Goal: Task Accomplishment & Management: Use online tool/utility

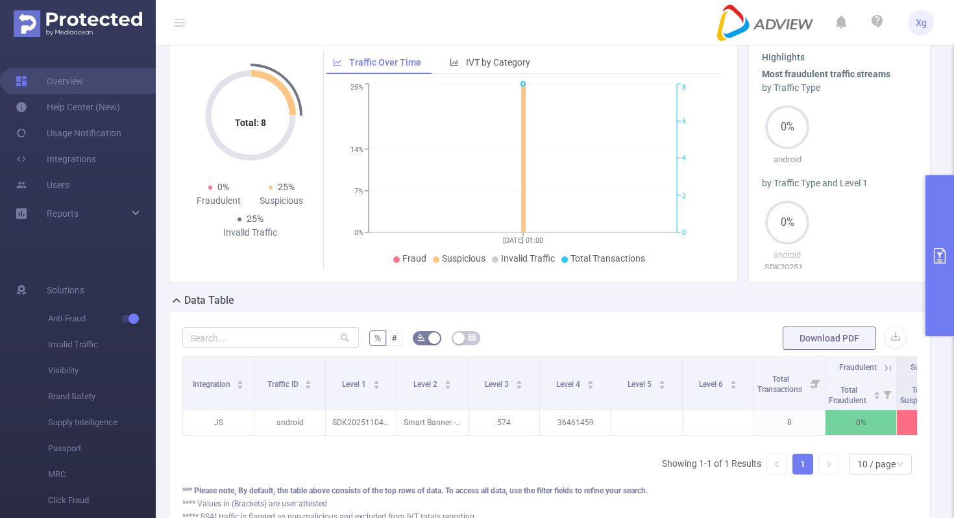
scroll to position [0, 125]
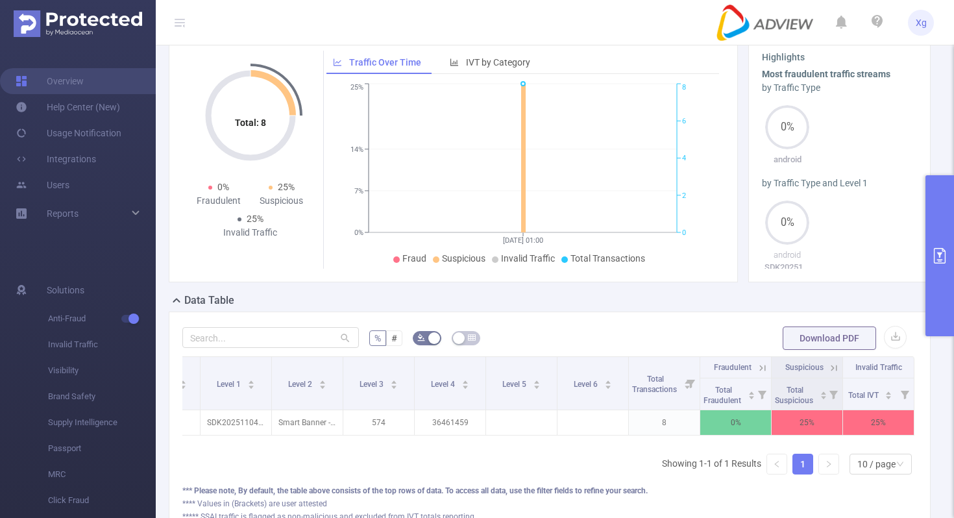
click at [953, 225] on button "primary" at bounding box center [939, 255] width 29 height 161
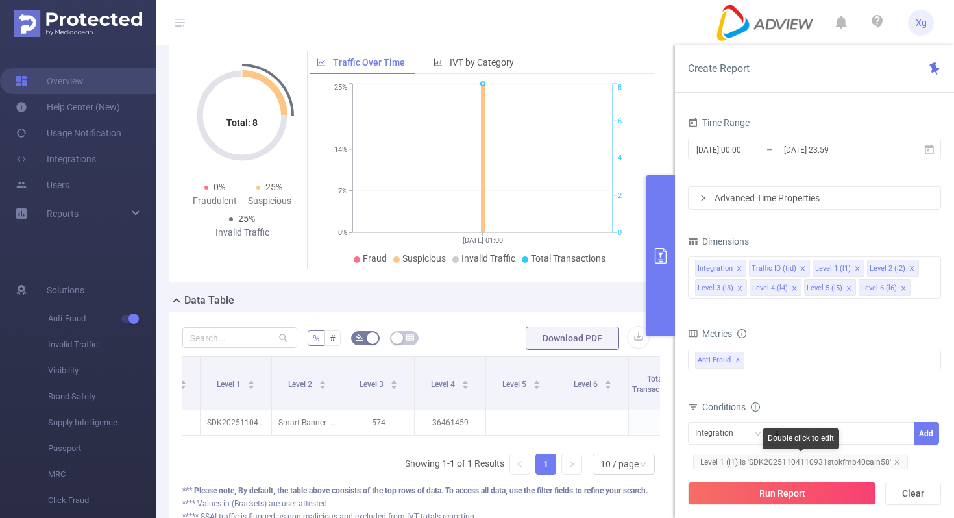
click at [767, 467] on span "Level 1 (l1) Is 'SDK20251104110931stokfmb40cain58'" at bounding box center [800, 462] width 215 height 17
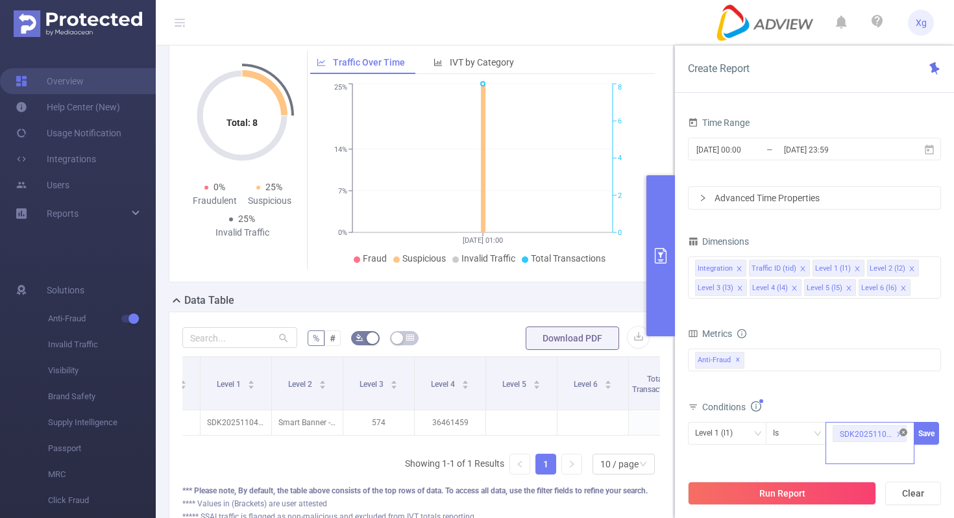
click at [904, 429] on icon "icon: close-circle" at bounding box center [903, 432] width 8 height 8
click at [858, 435] on div "SDK20251104110931stokfmb40cain58" at bounding box center [869, 432] width 75 height 21
paste input "SDK202514040209129nhxafoy91vkd7l"
type input "SDK202514040209129nhxafoy91vkd7l"
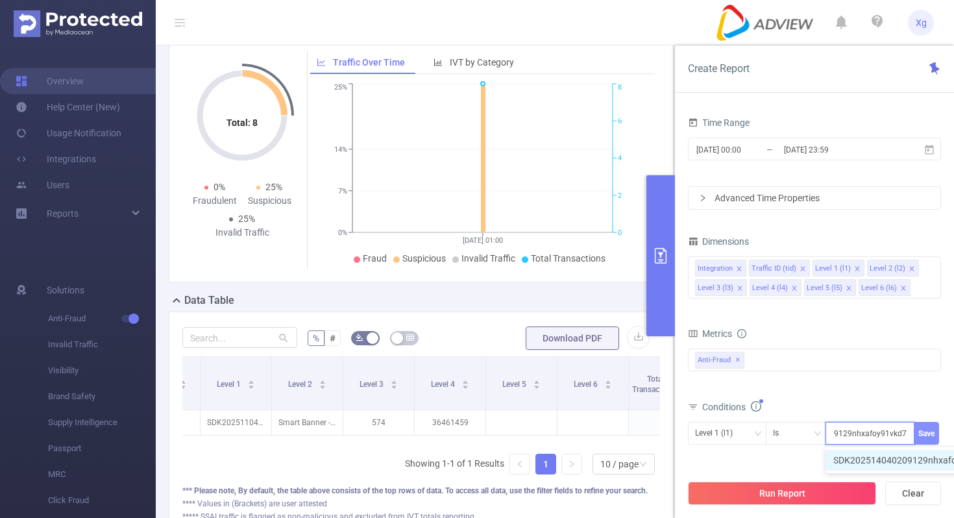
click at [927, 435] on button "Save" at bounding box center [926, 433] width 25 height 23
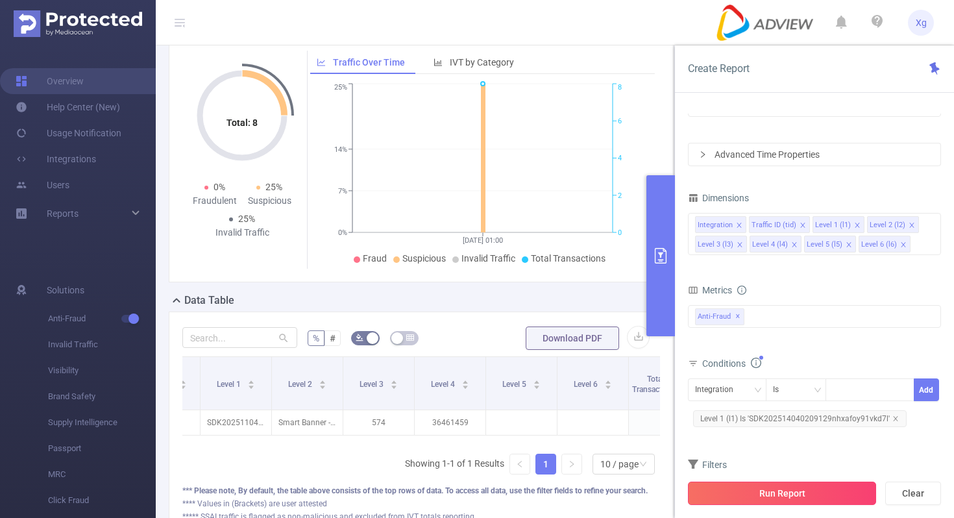
click at [760, 492] on button "Run Report" at bounding box center [782, 492] width 188 height 23
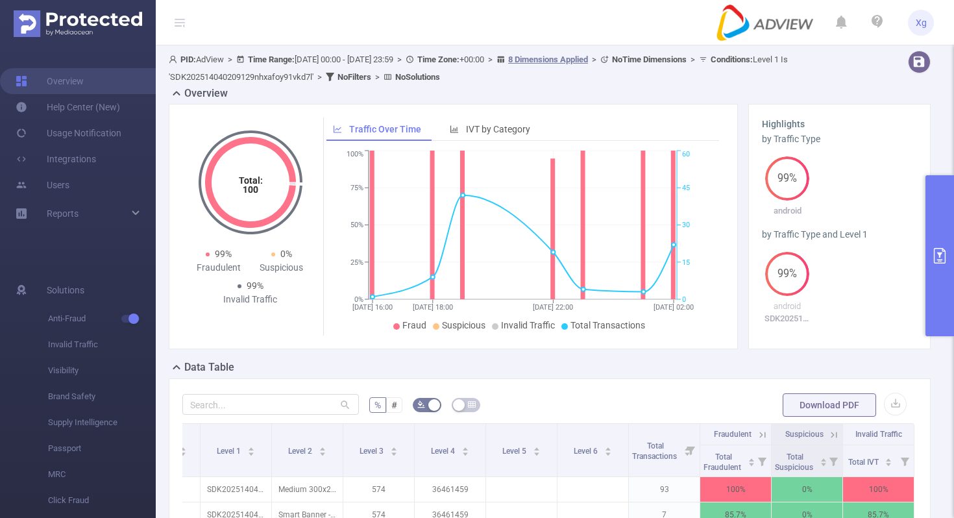
click at [935, 226] on button "primary" at bounding box center [939, 255] width 29 height 161
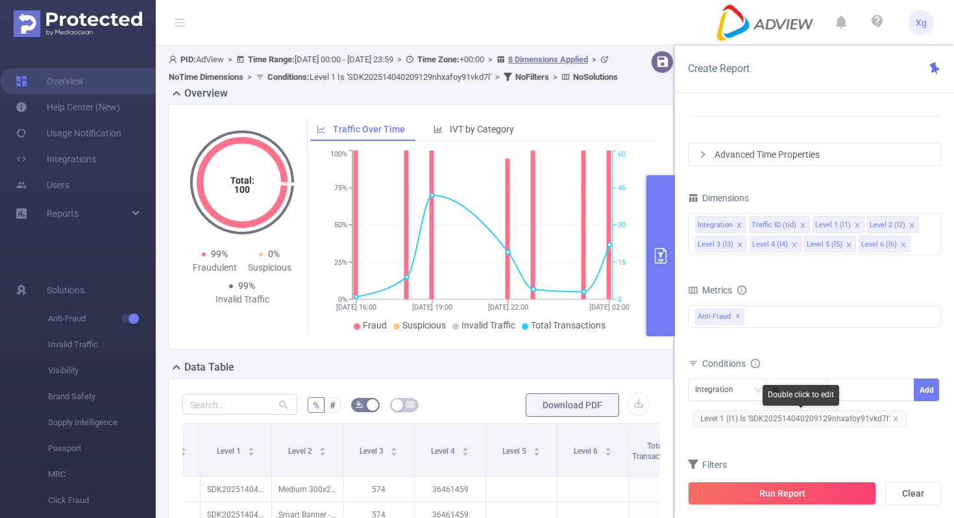
click at [791, 415] on span "Level 1 (l1) Is 'SDK202514040209129nhxafoy91vkd7l'" at bounding box center [799, 418] width 213 height 17
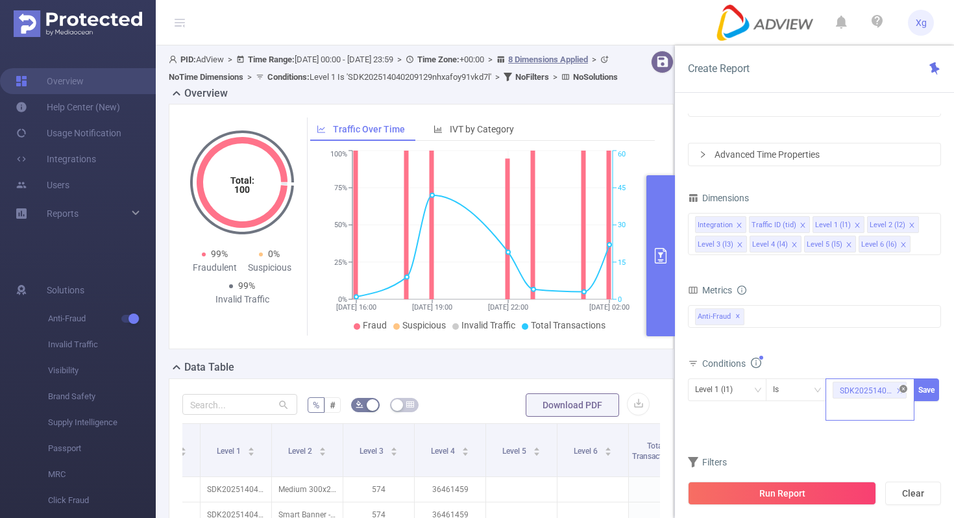
click at [903, 387] on icon "icon: close-circle" at bounding box center [903, 389] width 8 height 8
paste input "SDK20251104110931stokfmb40cain58"
type input "SDK20251104110931stokfmb40cain58"
click at [936, 395] on button "Save" at bounding box center [926, 389] width 25 height 23
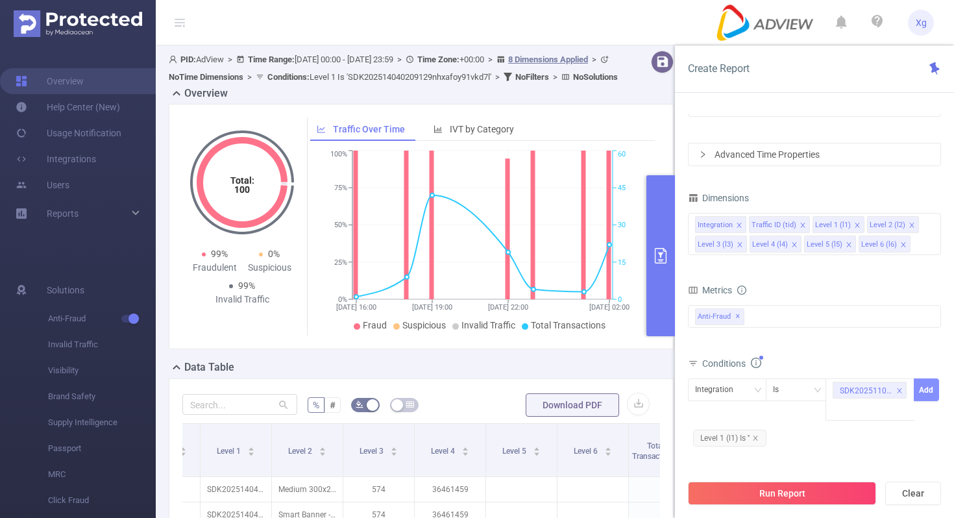
scroll to position [0, 0]
click at [759, 437] on icon "icon: close" at bounding box center [755, 438] width 6 height 6
click at [748, 387] on div "Integration" at bounding box center [727, 389] width 64 height 21
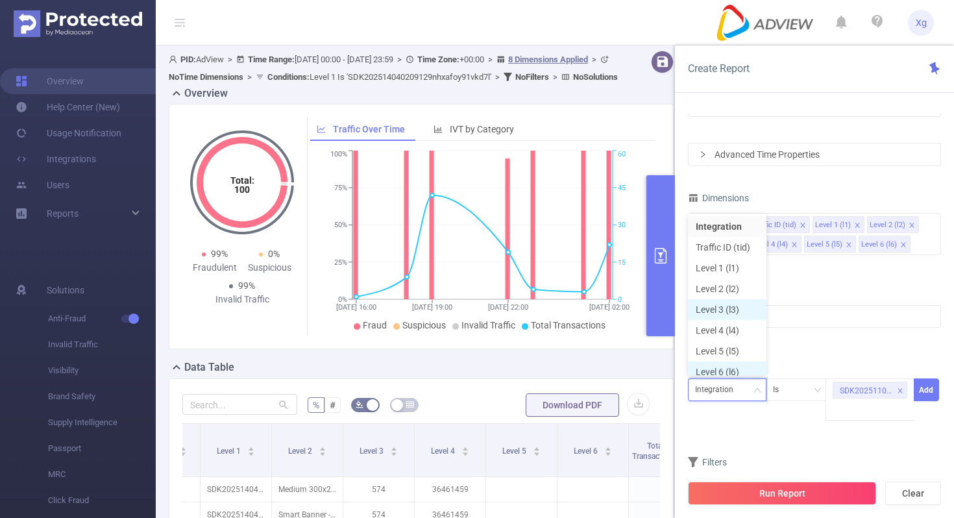
scroll to position [6, 0]
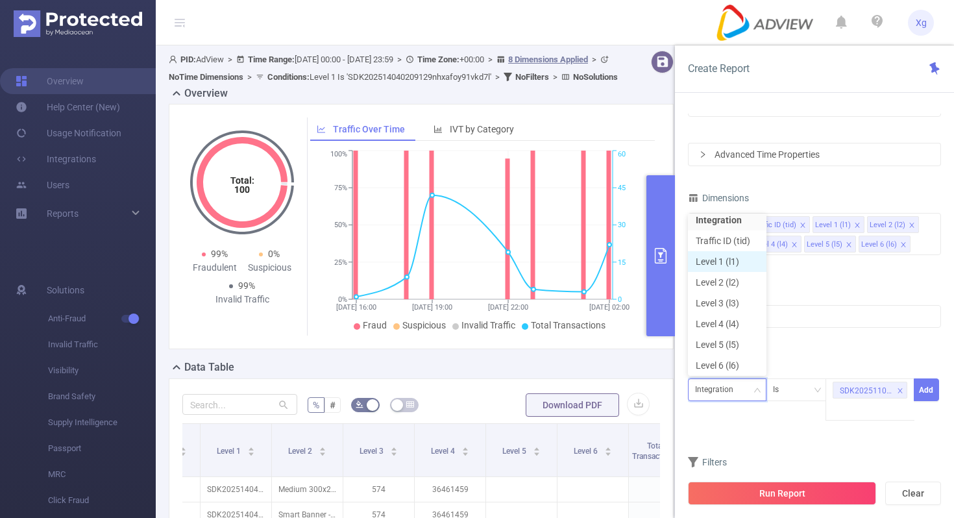
click at [736, 261] on li "Level 1 (l1)" at bounding box center [727, 261] width 79 height 21
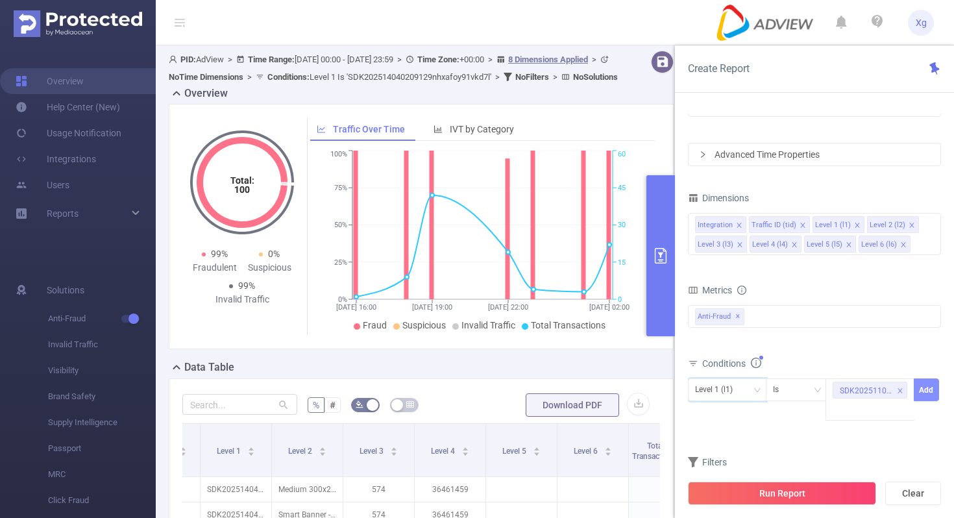
click at [924, 385] on button "Add" at bounding box center [926, 389] width 25 height 23
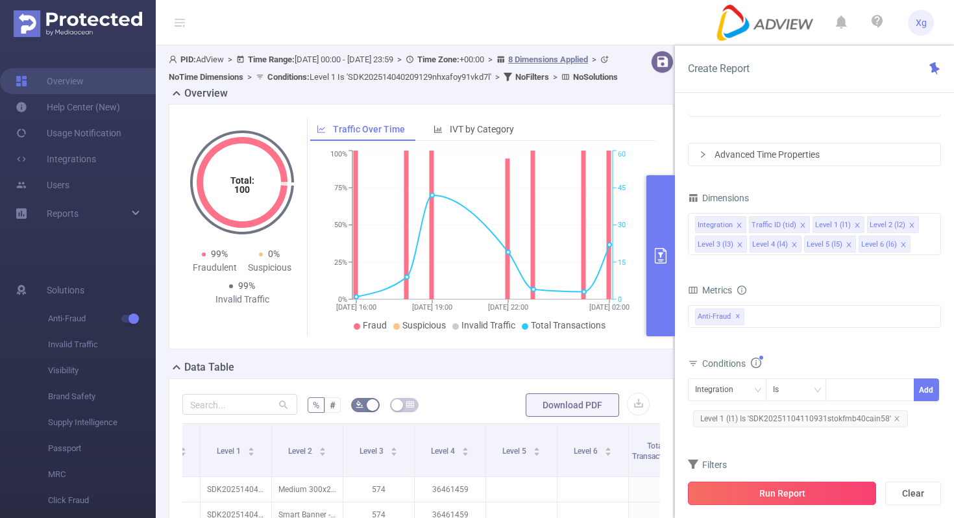
click at [771, 497] on button "Run Report" at bounding box center [782, 492] width 188 height 23
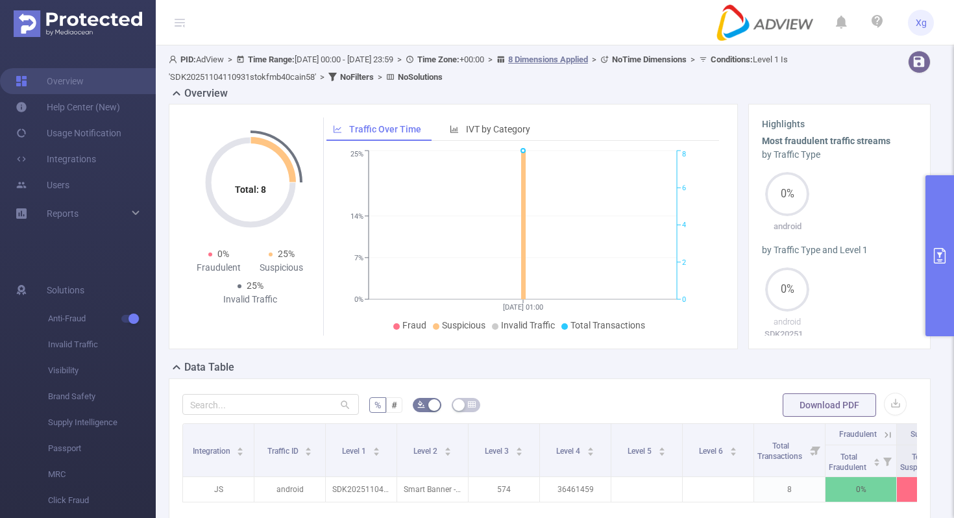
click at [947, 222] on button "primary" at bounding box center [939, 255] width 29 height 161
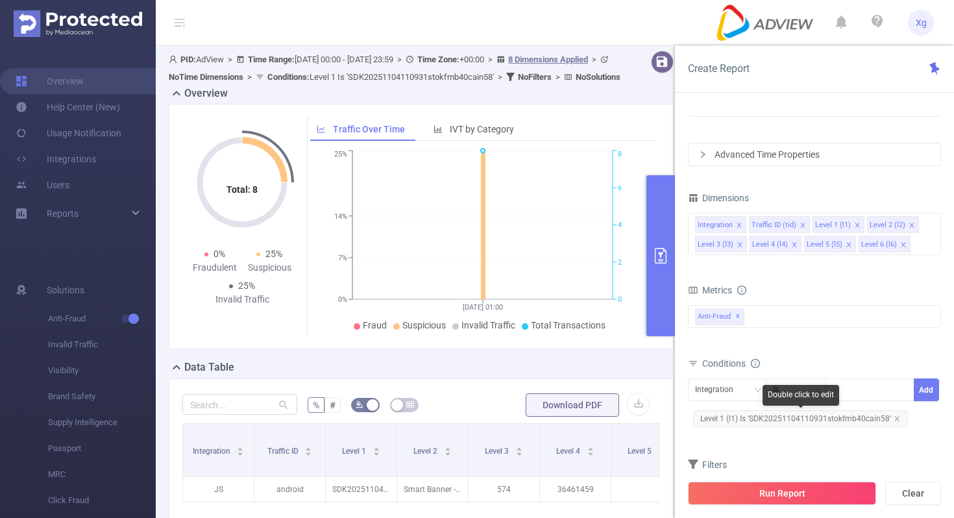
click at [751, 424] on span "Level 1 (l1) Is 'SDK20251104110931stokfmb40cain58'" at bounding box center [800, 418] width 215 height 17
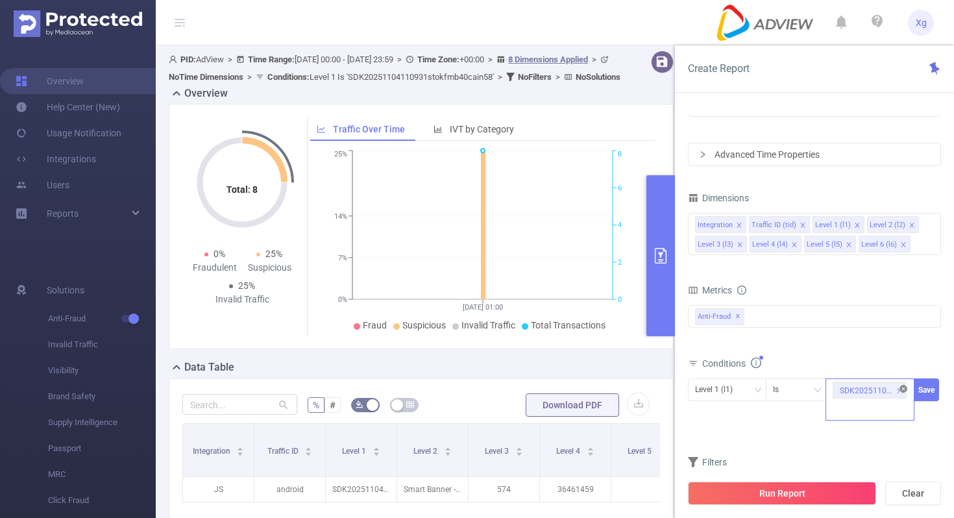
click at [904, 389] on icon "icon: close-circle" at bounding box center [903, 389] width 8 height 8
click at [875, 395] on div at bounding box center [869, 389] width 75 height 21
paste input "SDK202507300707503of854krsljgy0j"
type input "SDK202507300707503of854krsljgy0j"
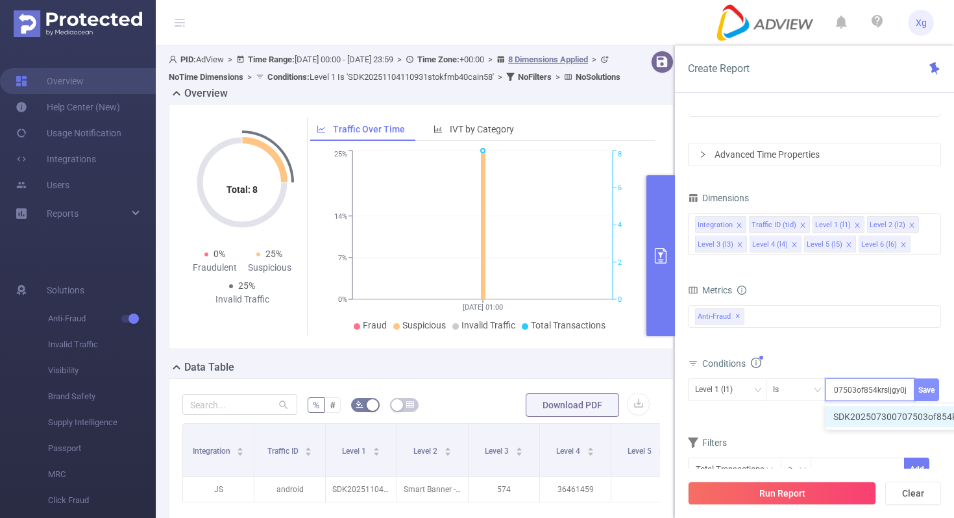
click at [923, 391] on button "Save" at bounding box center [926, 389] width 25 height 23
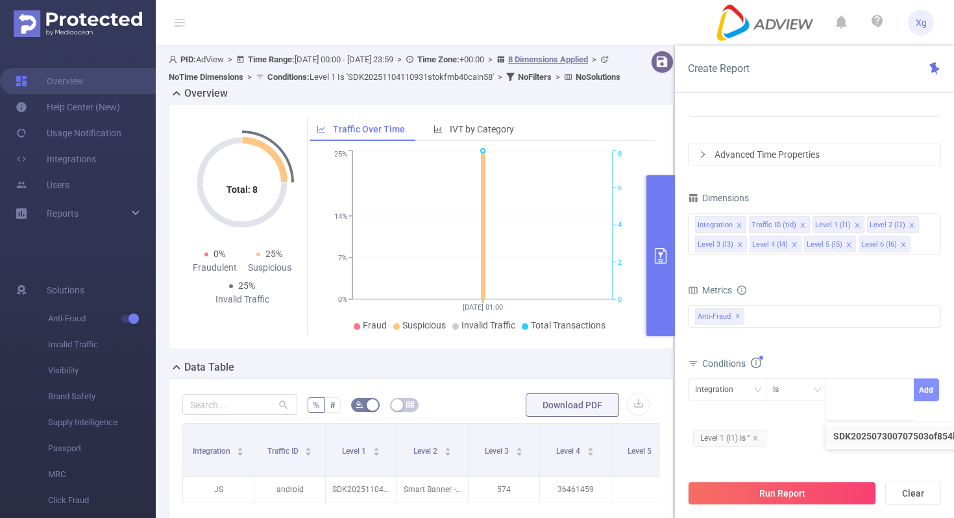
scroll to position [0, 0]
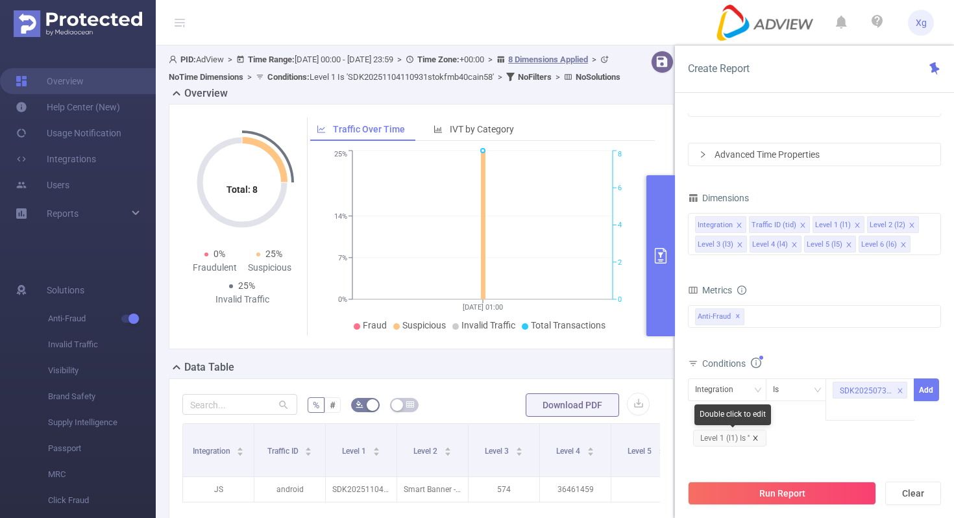
click at [759, 439] on icon "icon: close" at bounding box center [755, 438] width 6 height 6
click at [760, 389] on icon "icon: down" at bounding box center [757, 390] width 8 height 8
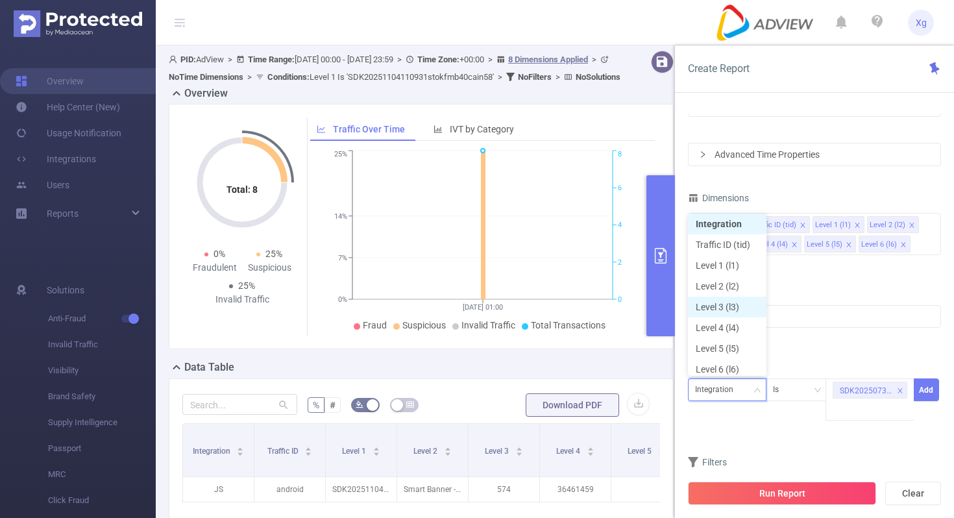
scroll to position [6, 0]
click at [735, 256] on li "Level 1 (l1)" at bounding box center [727, 261] width 79 height 21
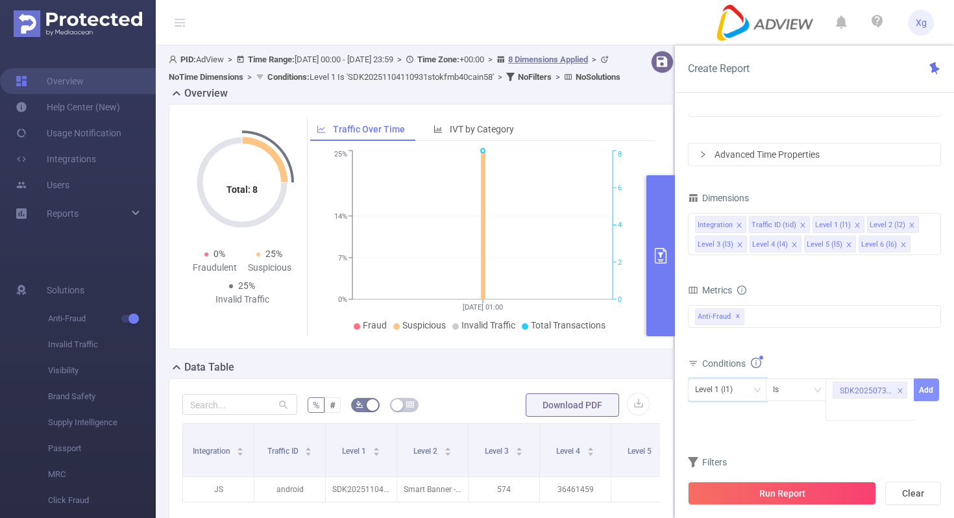
click at [930, 388] on button "Add" at bounding box center [926, 389] width 25 height 23
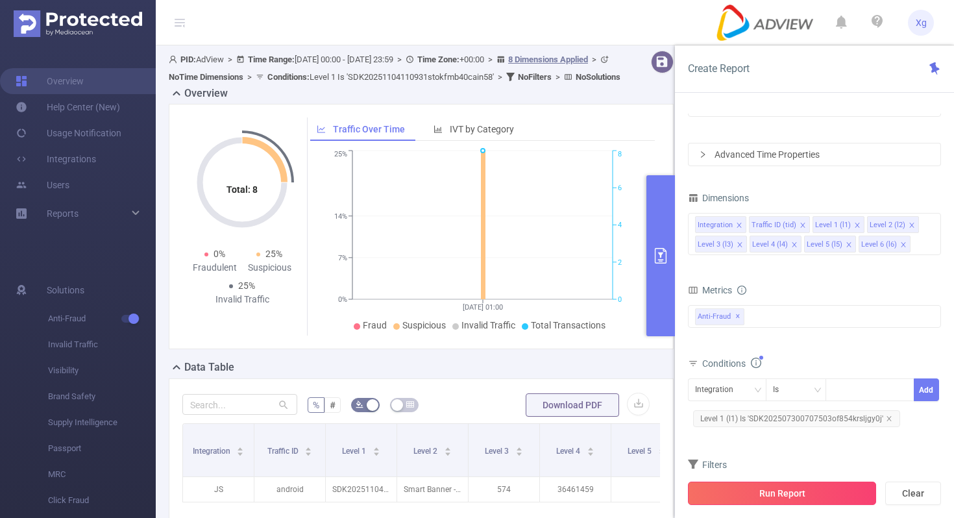
click at [766, 492] on button "Run Report" at bounding box center [782, 492] width 188 height 23
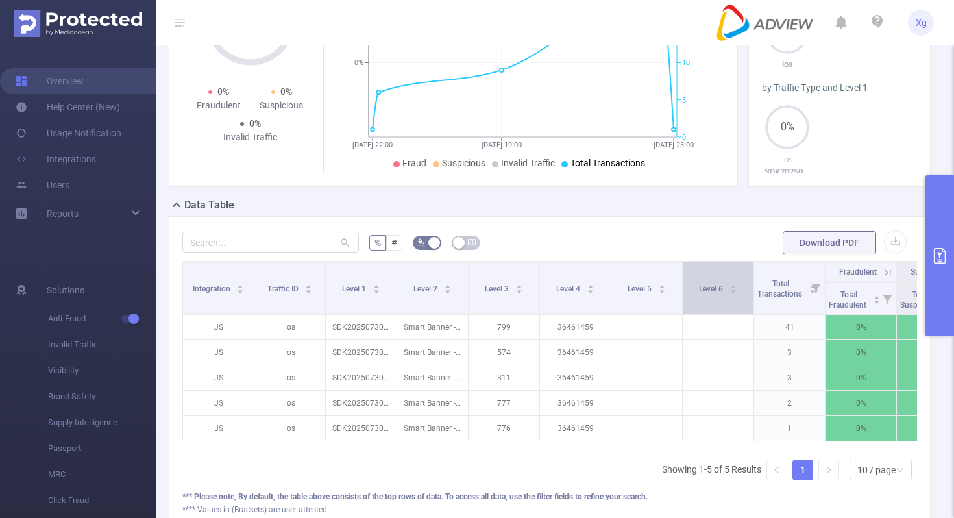
scroll to position [130, 0]
